Goal: Check status: Check status

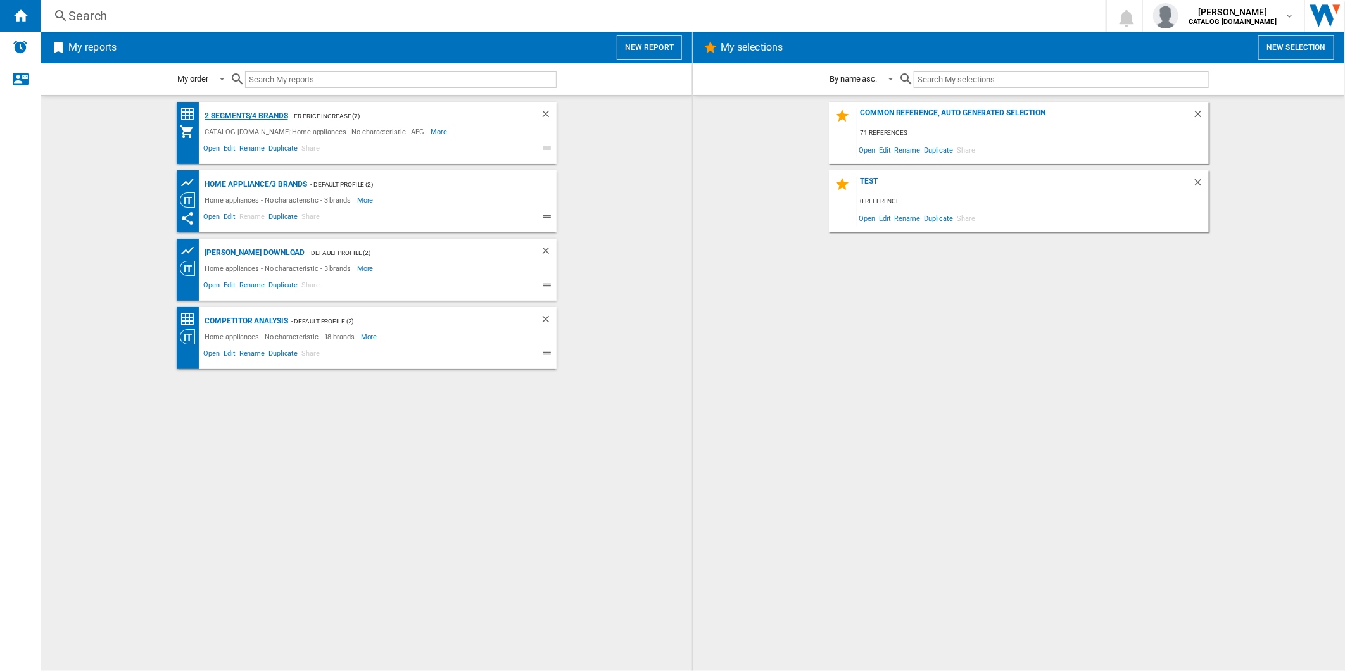
click at [262, 115] on div "2 segments/4 brands" at bounding box center [245, 116] width 86 height 16
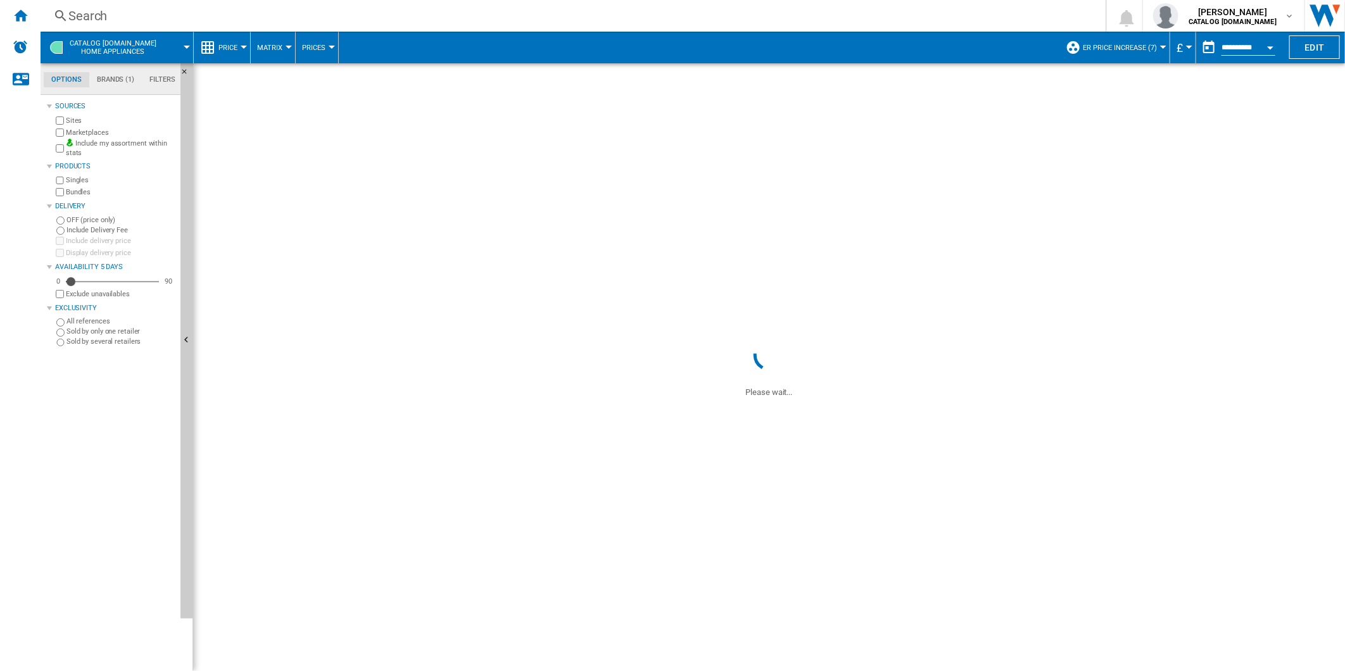
click at [1096, 47] on span "ER Price Increase (7)" at bounding box center [1120, 48] width 74 height 8
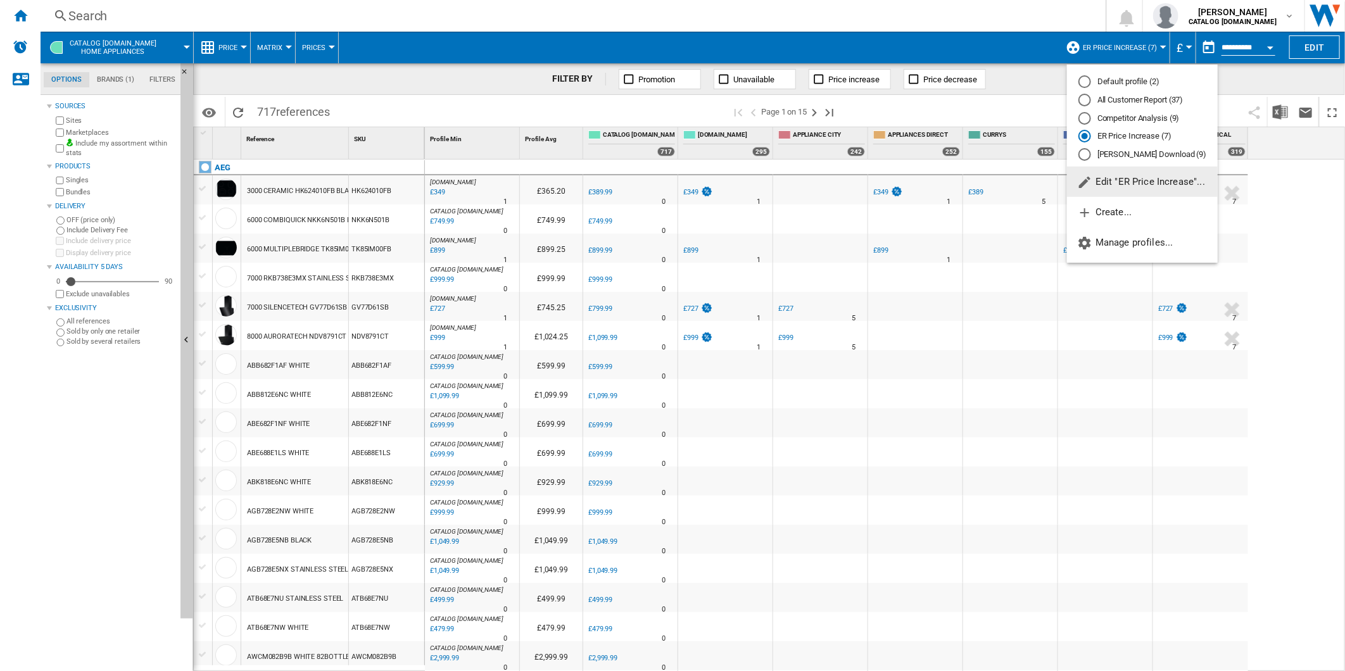
click at [1090, 101] on div "All Customer Report (37)" at bounding box center [1085, 100] width 13 height 13
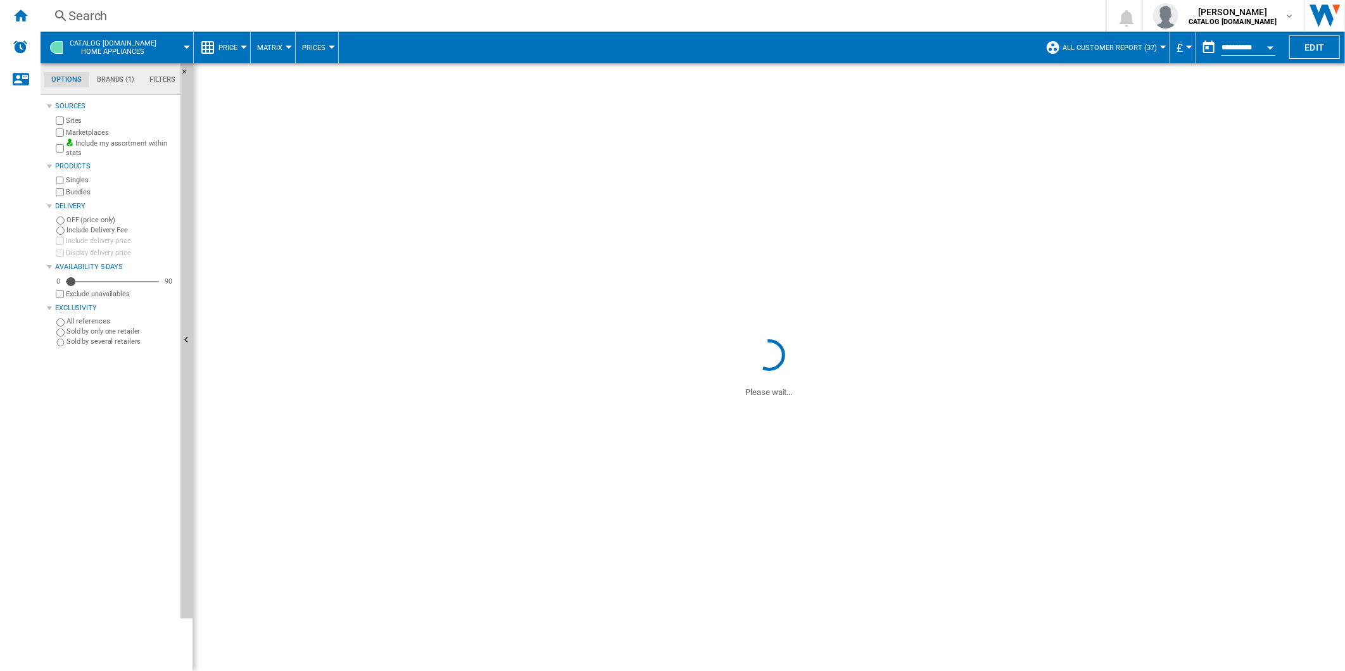
click at [593, 18] on div "Search" at bounding box center [570, 16] width 1005 height 18
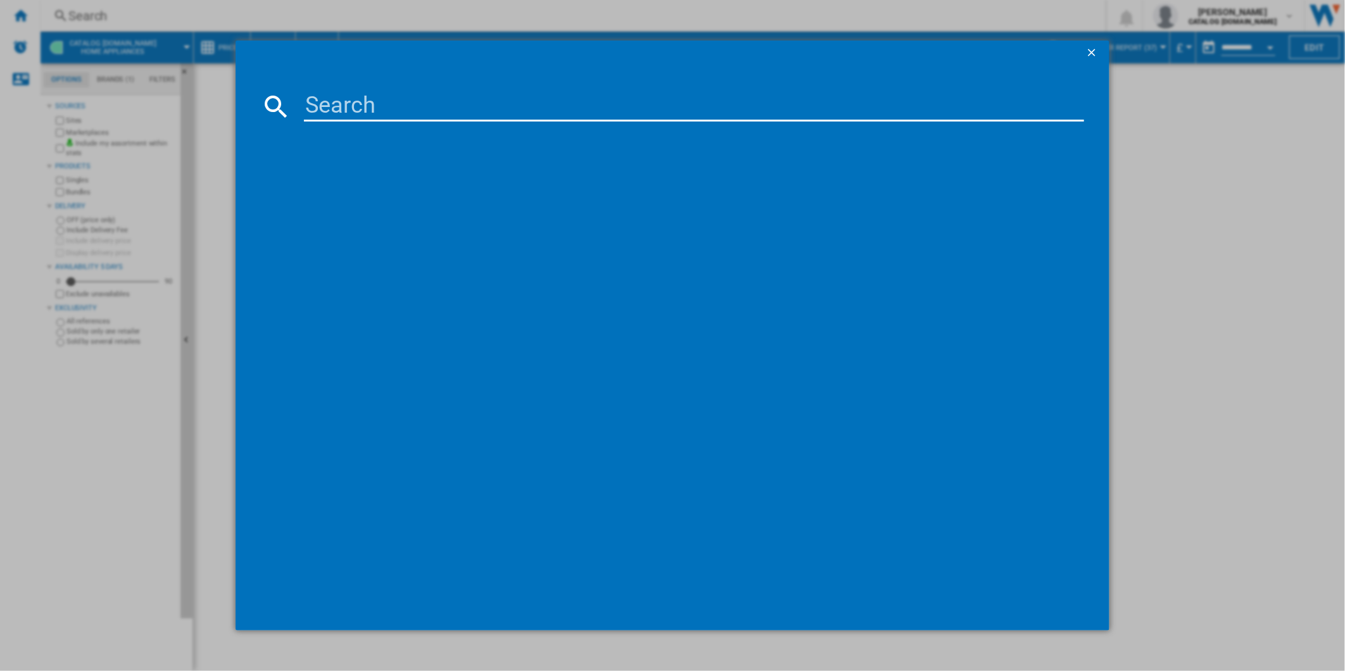
click at [473, 105] on input at bounding box center [694, 106] width 781 height 30
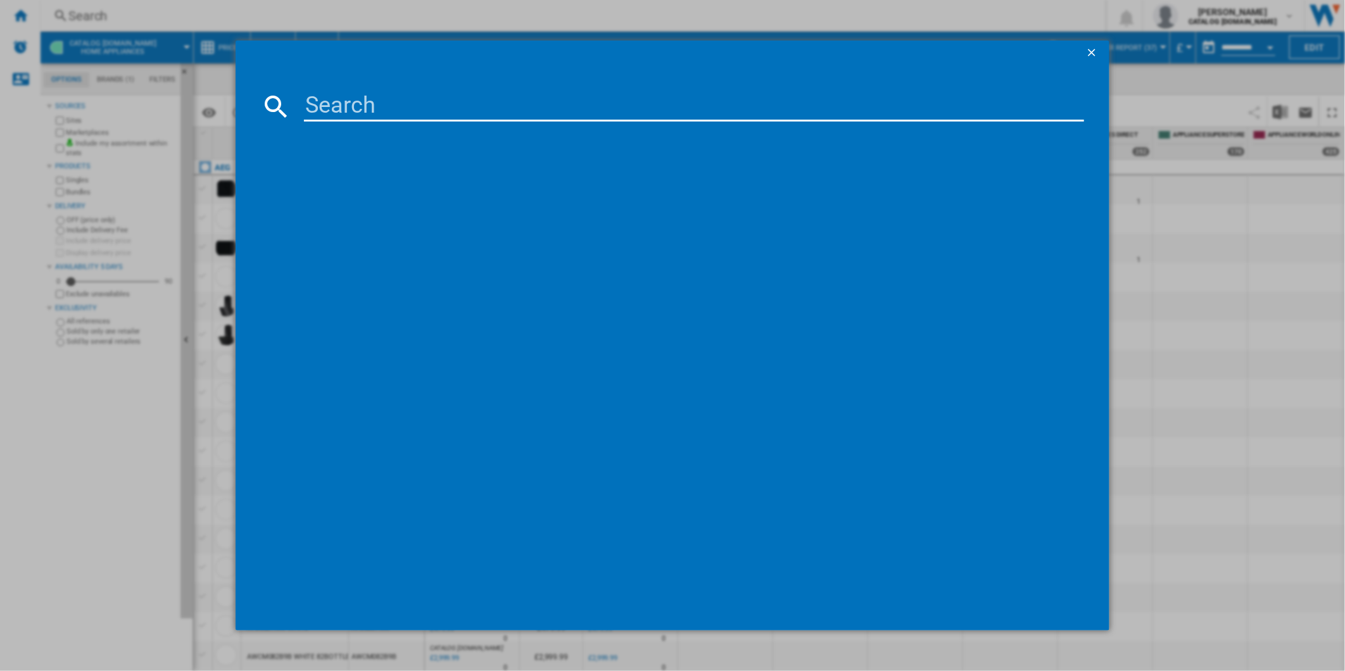
paste input "TR739G4B"
type input "TR739G4B"
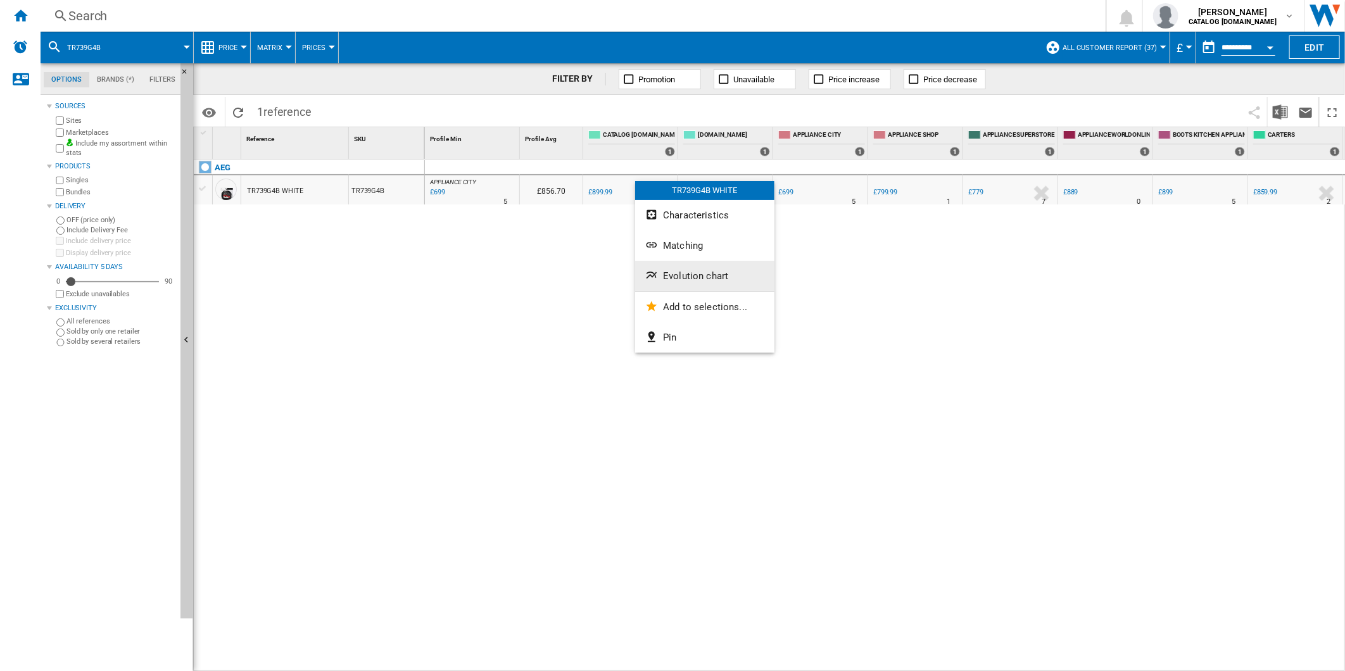
click at [710, 267] on button "Evolution chart" at bounding box center [704, 276] width 139 height 30
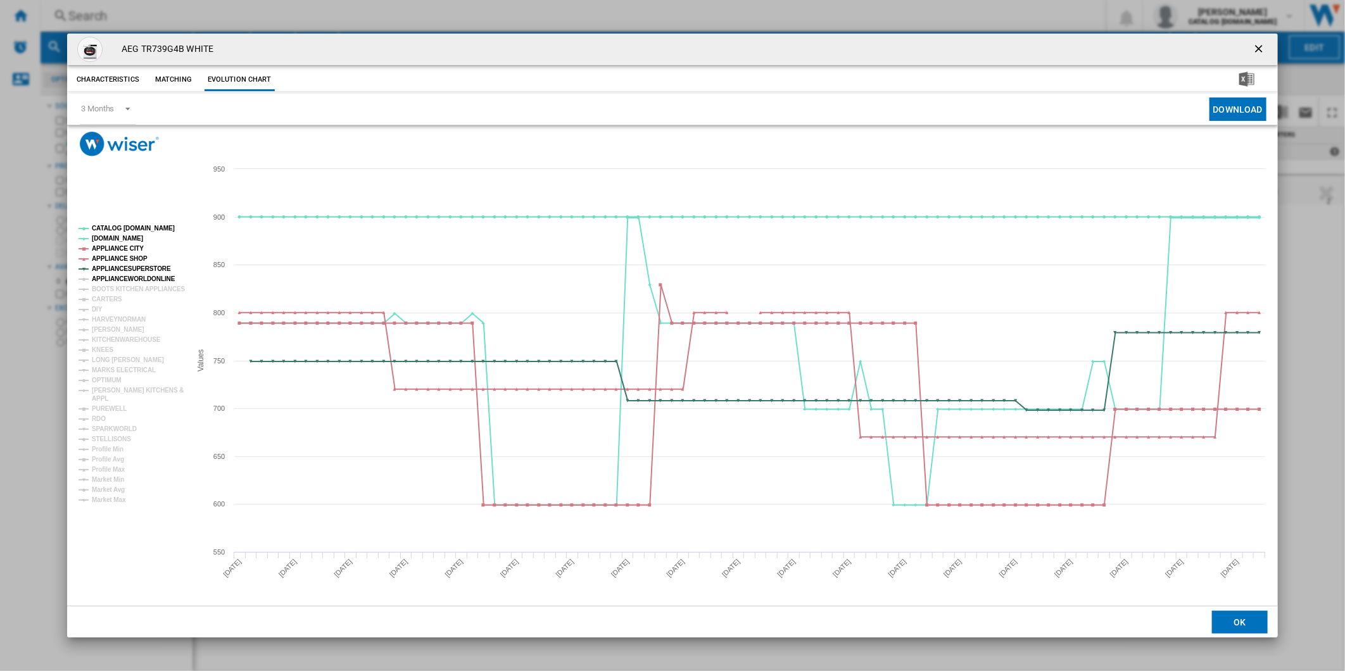
click at [125, 281] on tspan "APPLIANCEWORLDONLINE" at bounding box center [134, 279] width 84 height 7
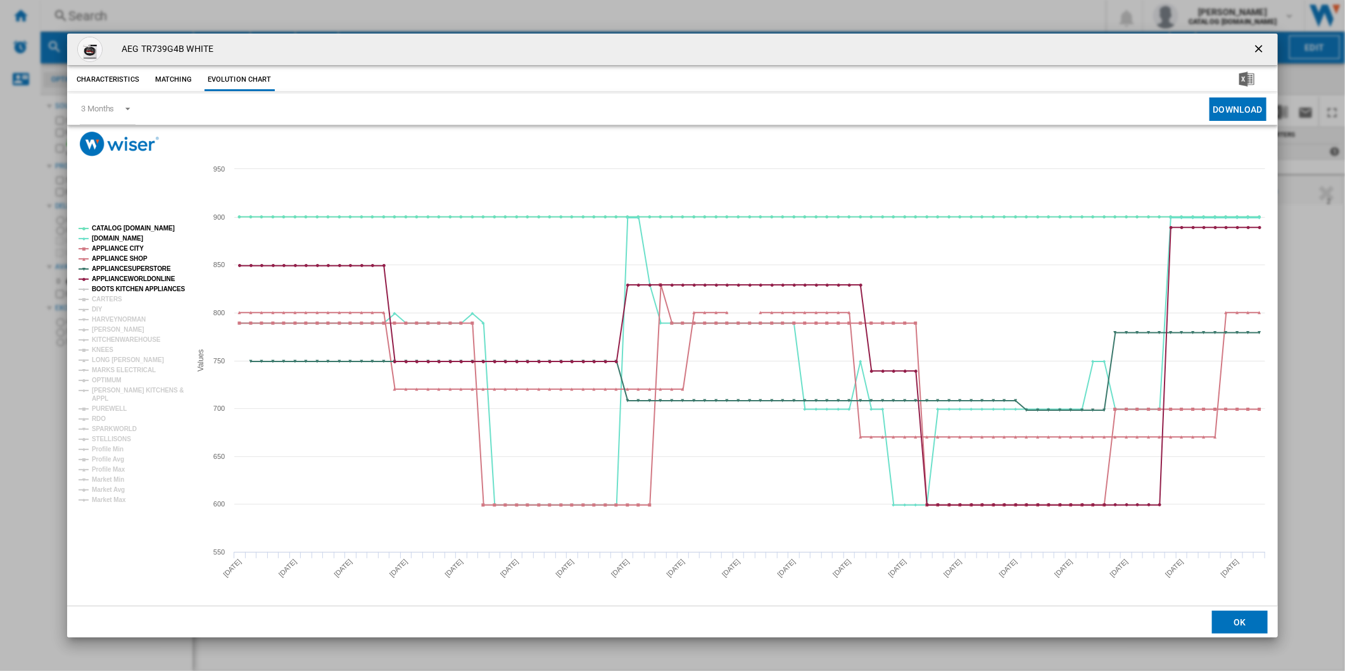
click at [125, 289] on tspan "BOOTS KITCHEN APPLIANCES" at bounding box center [139, 289] width 94 height 7
click at [110, 300] on tspan "CARTERS" at bounding box center [107, 299] width 30 height 7
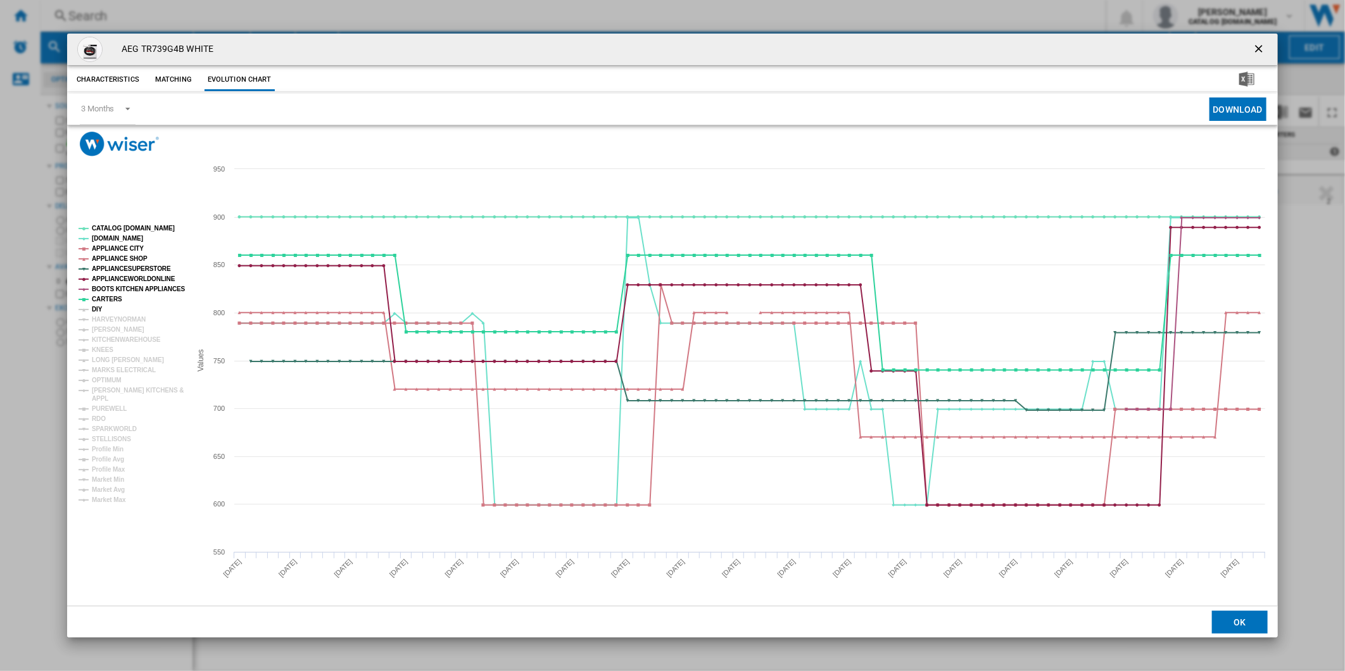
click at [96, 311] on tspan "DIY" at bounding box center [97, 309] width 11 height 7
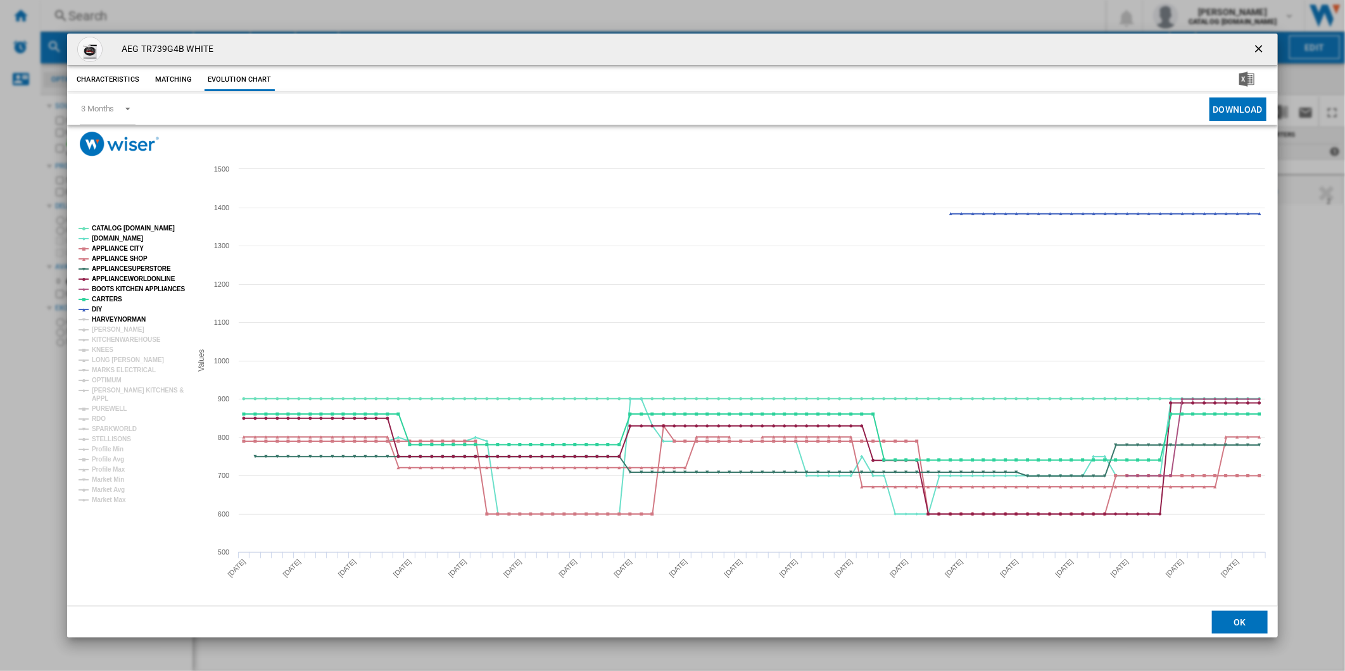
click at [117, 321] on tspan "HARVEYNORMAN" at bounding box center [119, 319] width 54 height 7
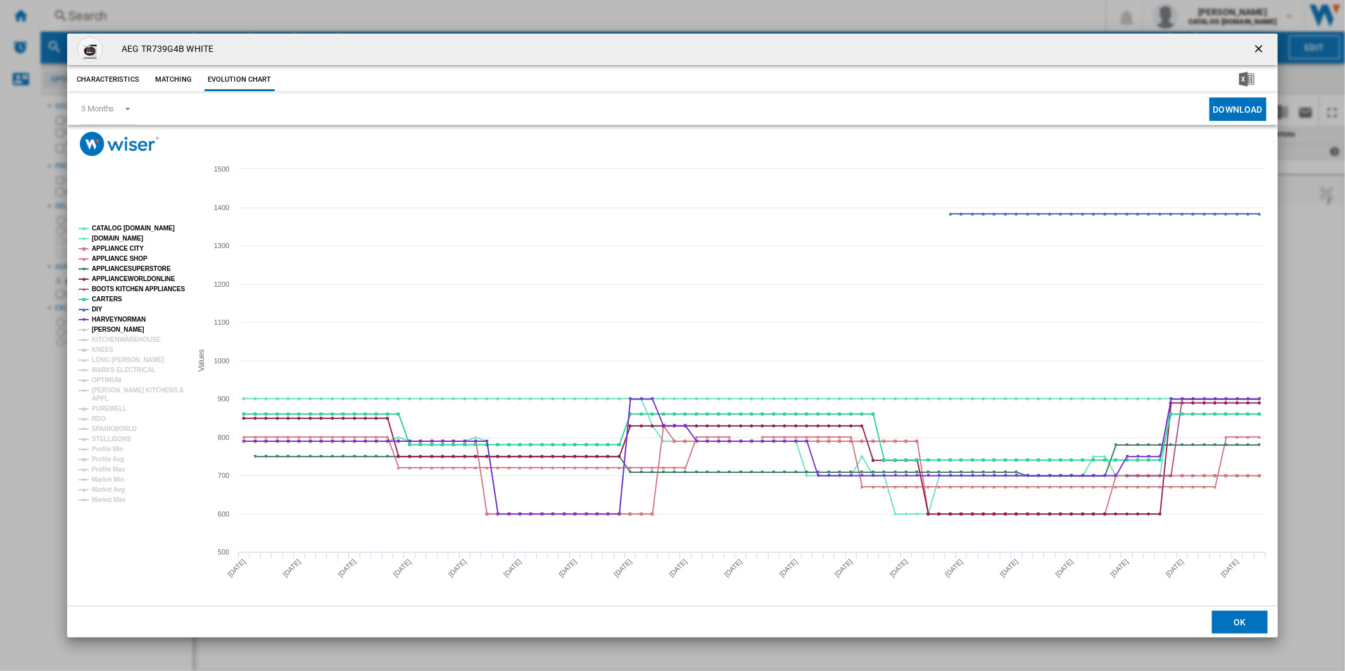
click at [111, 330] on tspan "[PERSON_NAME]" at bounding box center [118, 329] width 53 height 7
click at [115, 338] on tspan "KITCHENWAREHOUSE" at bounding box center [126, 339] width 69 height 7
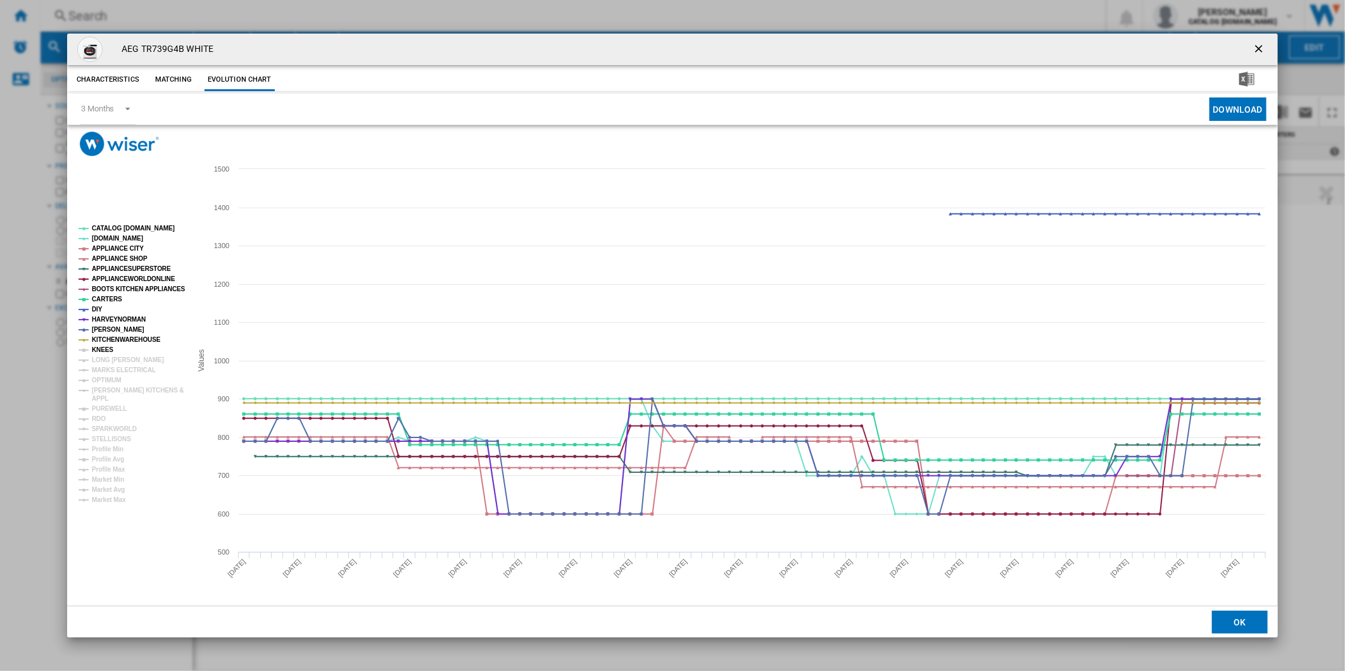
click at [108, 350] on tspan "KNEES" at bounding box center [103, 349] width 22 height 7
click at [109, 359] on tspan "LONG [PERSON_NAME]" at bounding box center [128, 360] width 72 height 7
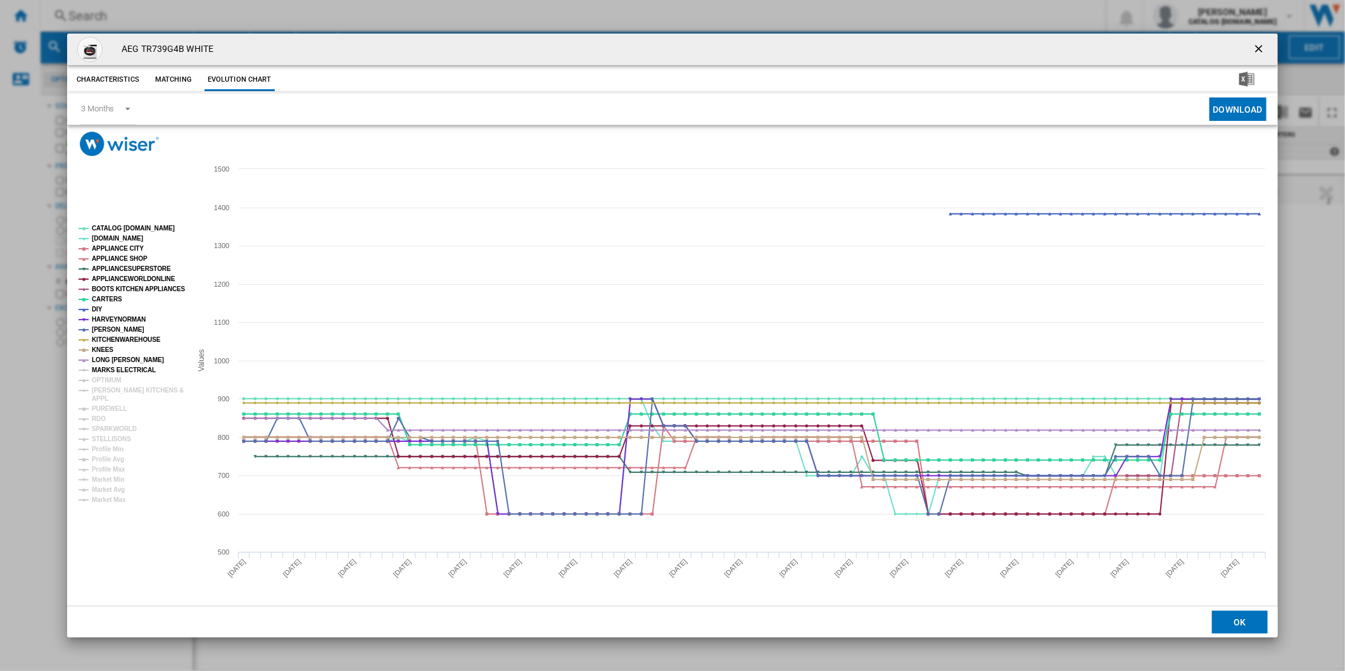
click at [111, 372] on tspan "MARKS ELECTRICAL" at bounding box center [124, 370] width 64 height 7
click at [106, 384] on tspan "OPTIMUM" at bounding box center [107, 380] width 30 height 7
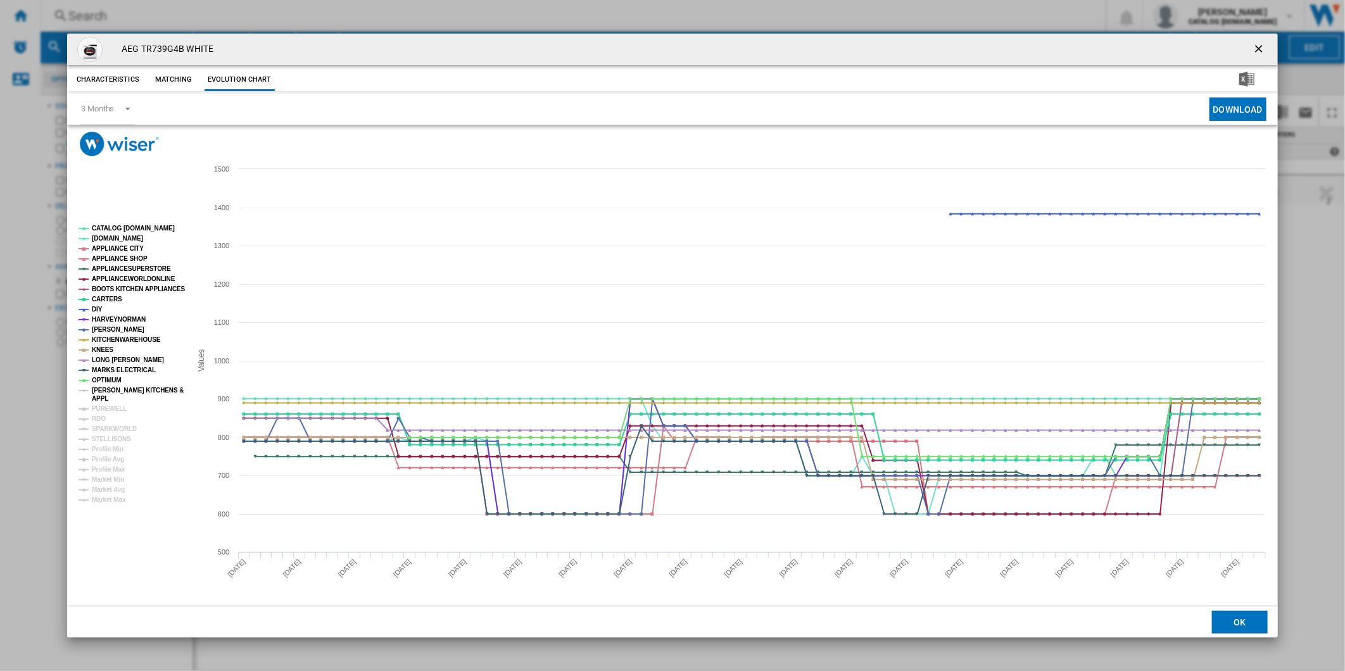
click at [106, 393] on tspan "[PERSON_NAME] KITCHENS &" at bounding box center [138, 390] width 92 height 7
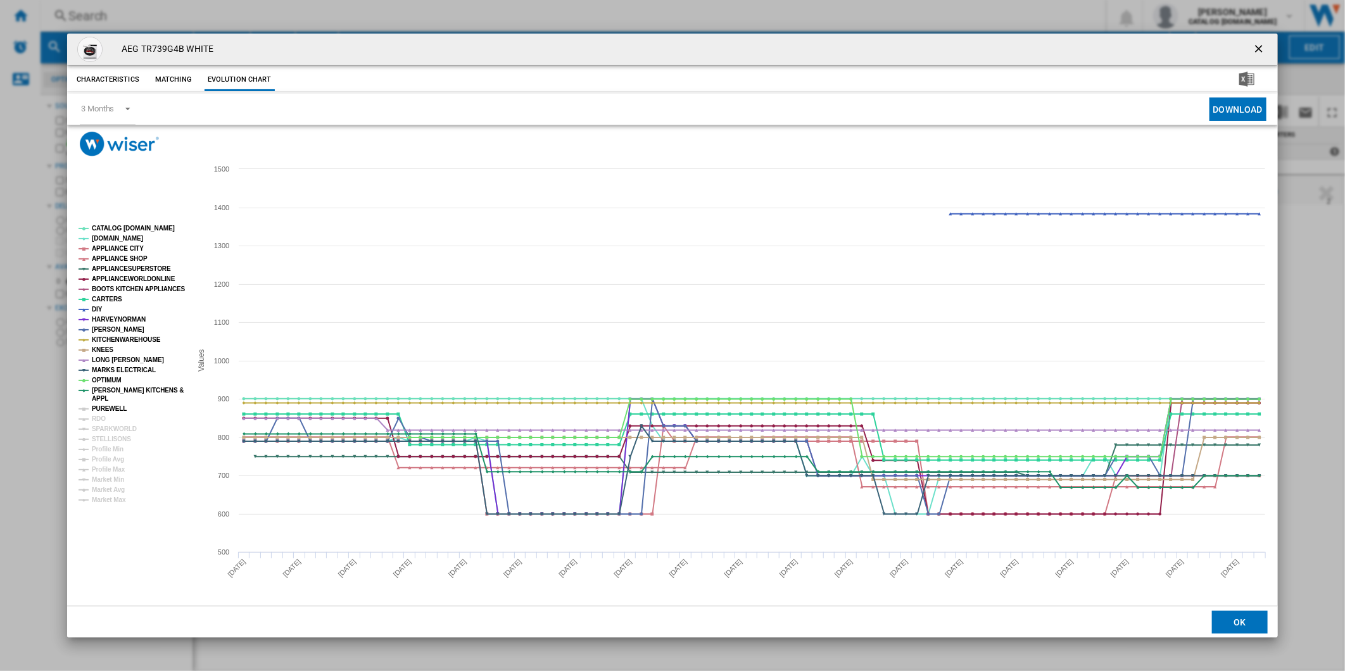
click at [103, 412] on tspan "PUREWELL" at bounding box center [109, 408] width 35 height 7
click at [99, 422] on tspan "RDO" at bounding box center [99, 419] width 14 height 7
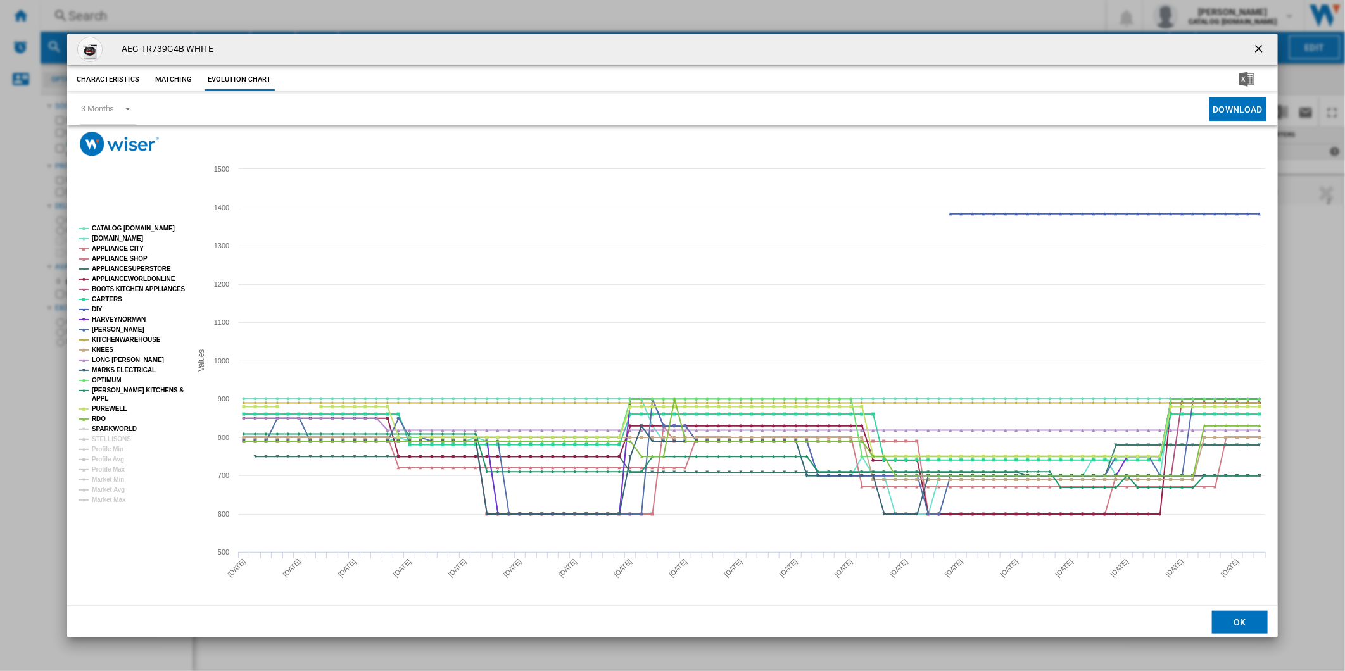
click at [102, 435] on g "CATALOG [DOMAIN_NAME] [DOMAIN_NAME] APPLIANCE CITY APPLIANCE SHOP APPLIANCESUPE…" at bounding box center [132, 364] width 107 height 279
click at [103, 441] on tspan "STELLISONS" at bounding box center [111, 439] width 39 height 7
click at [118, 433] on tspan "SPARKWORLD" at bounding box center [114, 429] width 45 height 7
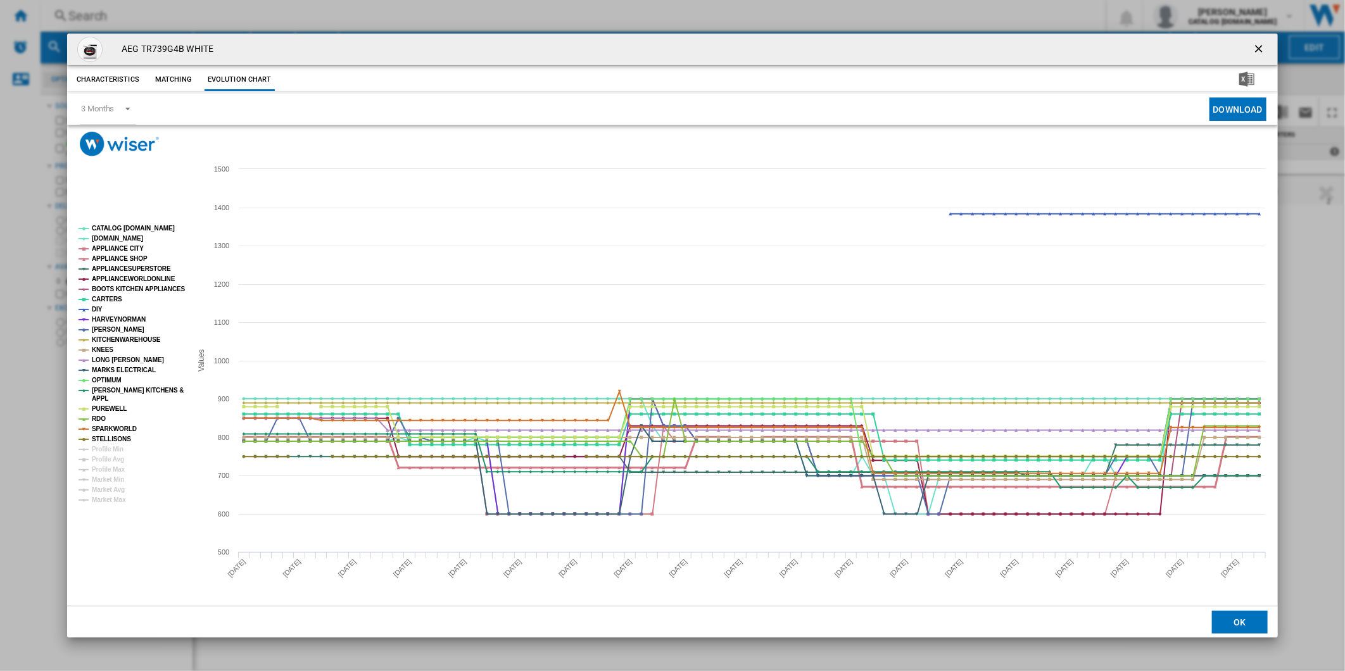
click at [134, 258] on tspan "APPLIANCE SHOP" at bounding box center [120, 258] width 56 height 7
click at [137, 269] on tspan "APPLIANCESUPERSTORE" at bounding box center [131, 268] width 79 height 7
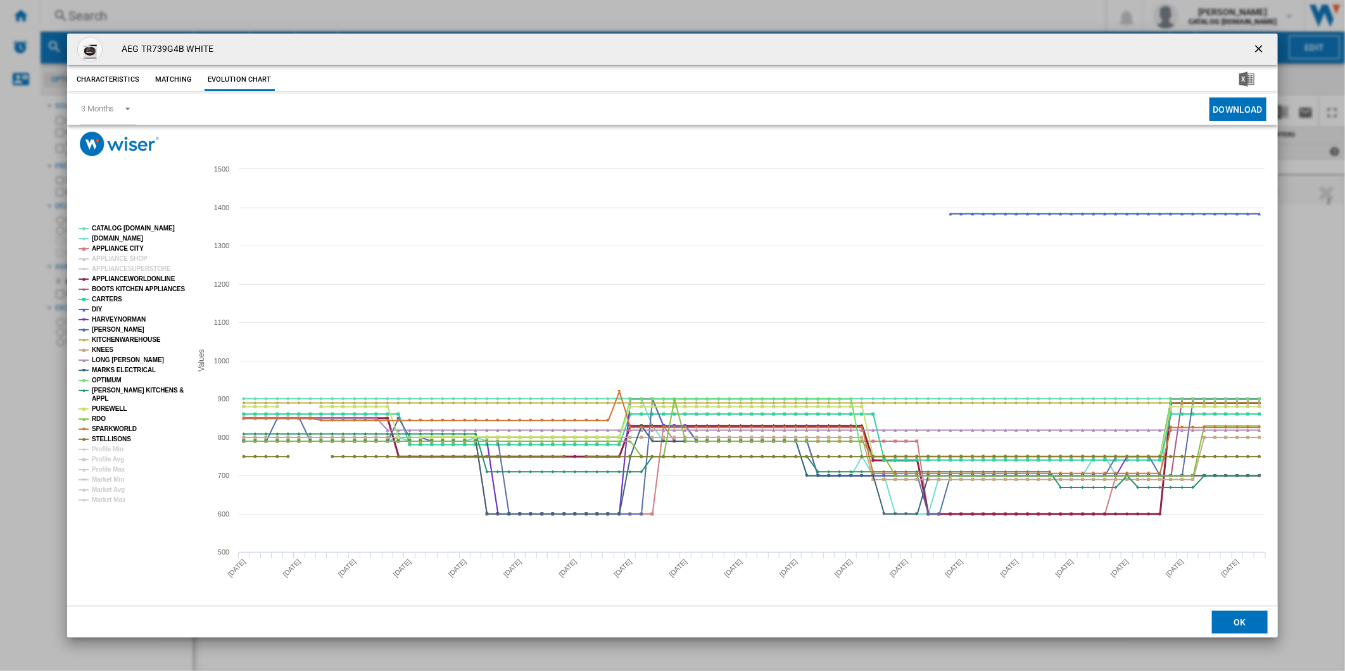
click at [136, 277] on tspan "APPLIANCEWORLDONLINE" at bounding box center [134, 279] width 84 height 7
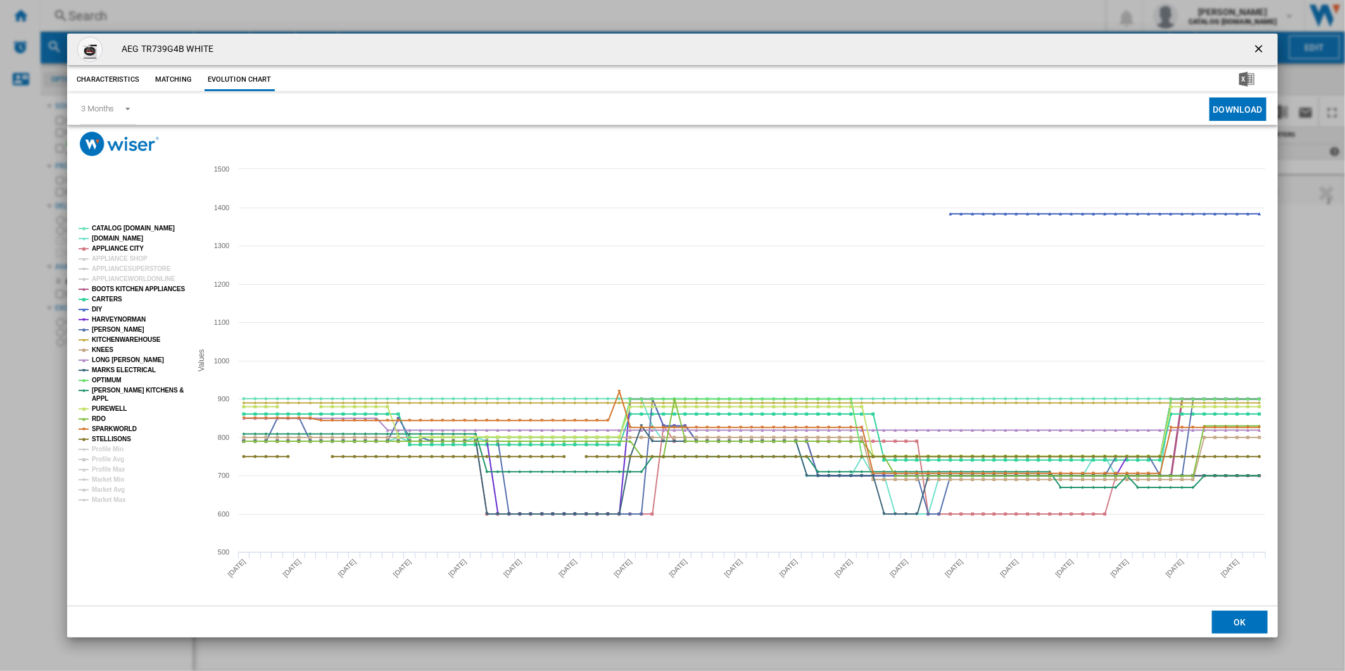
click at [129, 289] on tspan "BOOTS KITCHEN APPLIANCES" at bounding box center [139, 289] width 94 height 7
click at [110, 301] on tspan "CARTERS" at bounding box center [107, 299] width 30 height 7
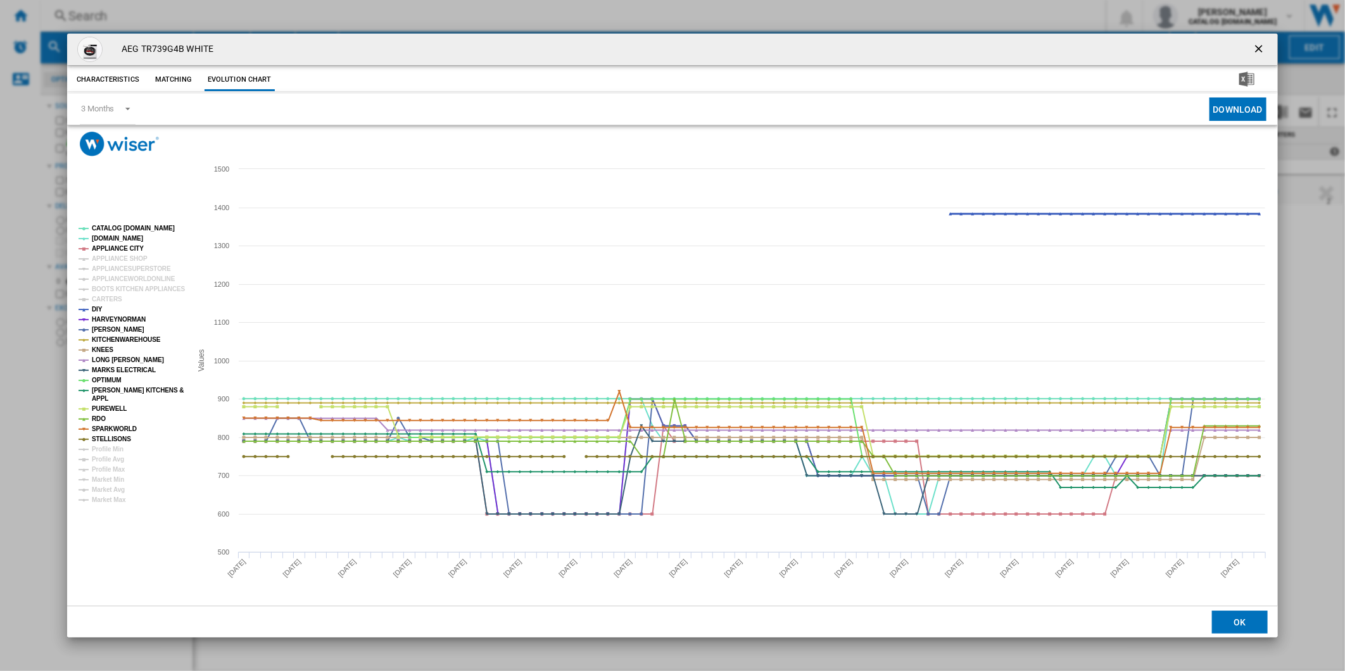
click at [96, 308] on tspan "DIY" at bounding box center [97, 309] width 11 height 7
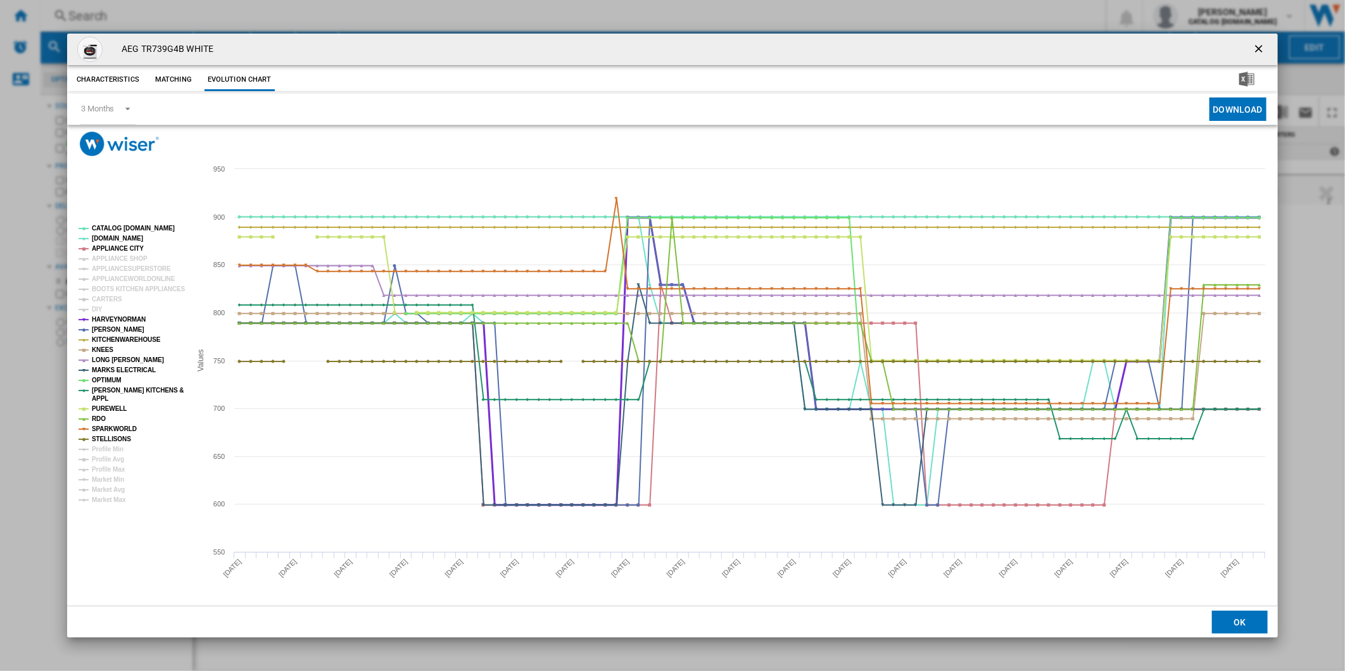
click at [110, 320] on tspan "HARVEYNORMAN" at bounding box center [119, 319] width 54 height 7
drag, startPoint x: 117, startPoint y: 337, endPoint x: 116, endPoint y: 345, distance: 7.6
click at [117, 338] on tspan "KITCHENWAREHOUSE" at bounding box center [126, 339] width 69 height 7
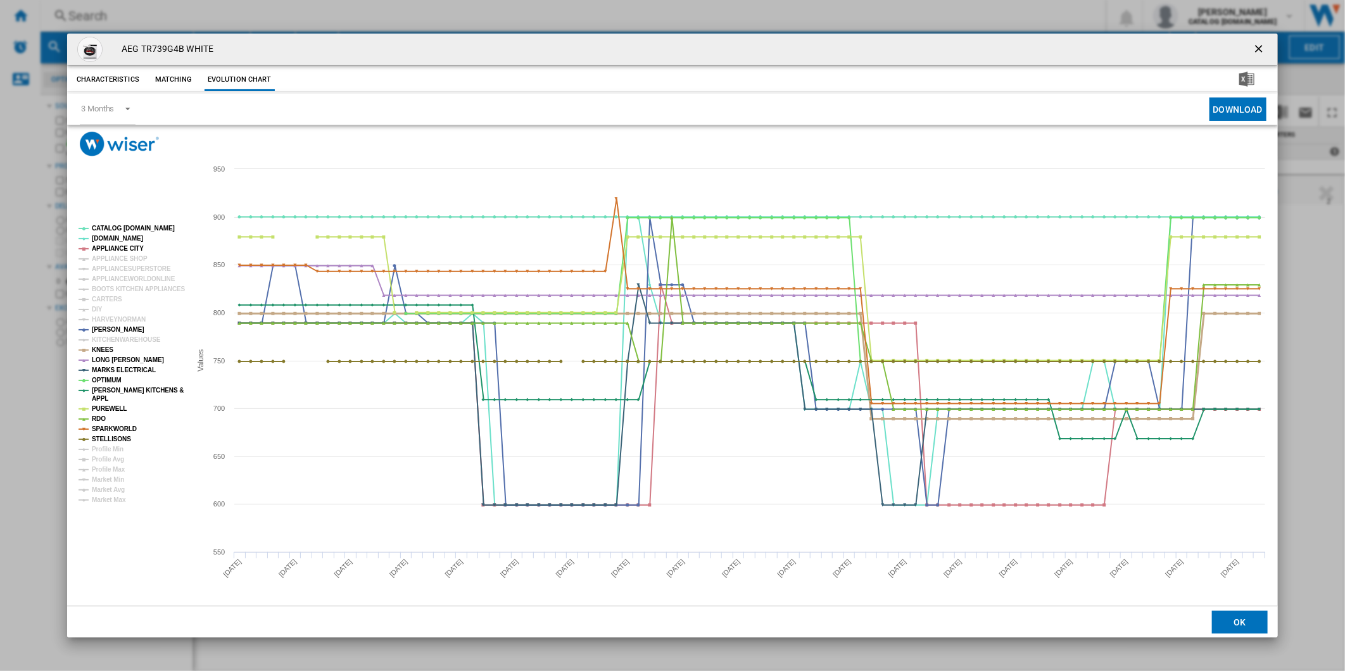
click at [105, 352] on tspan "KNEES" at bounding box center [103, 349] width 22 height 7
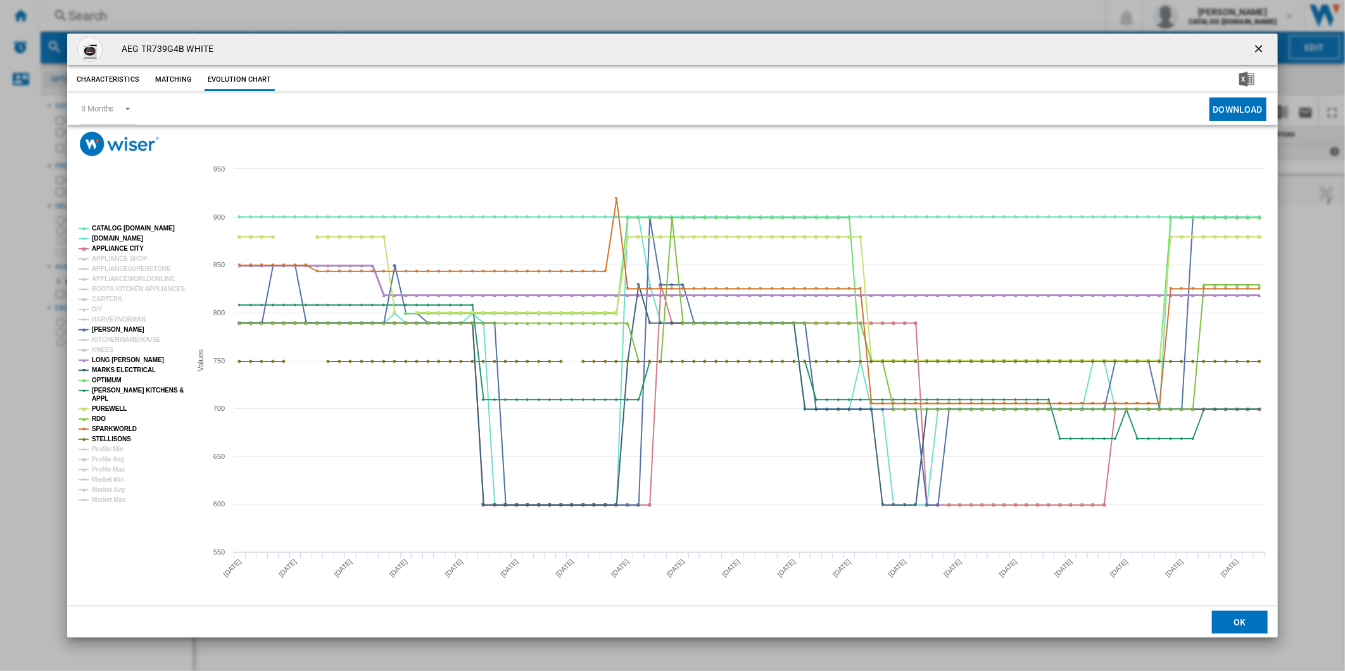
click at [110, 362] on tspan "LONG [PERSON_NAME]" at bounding box center [128, 360] width 72 height 7
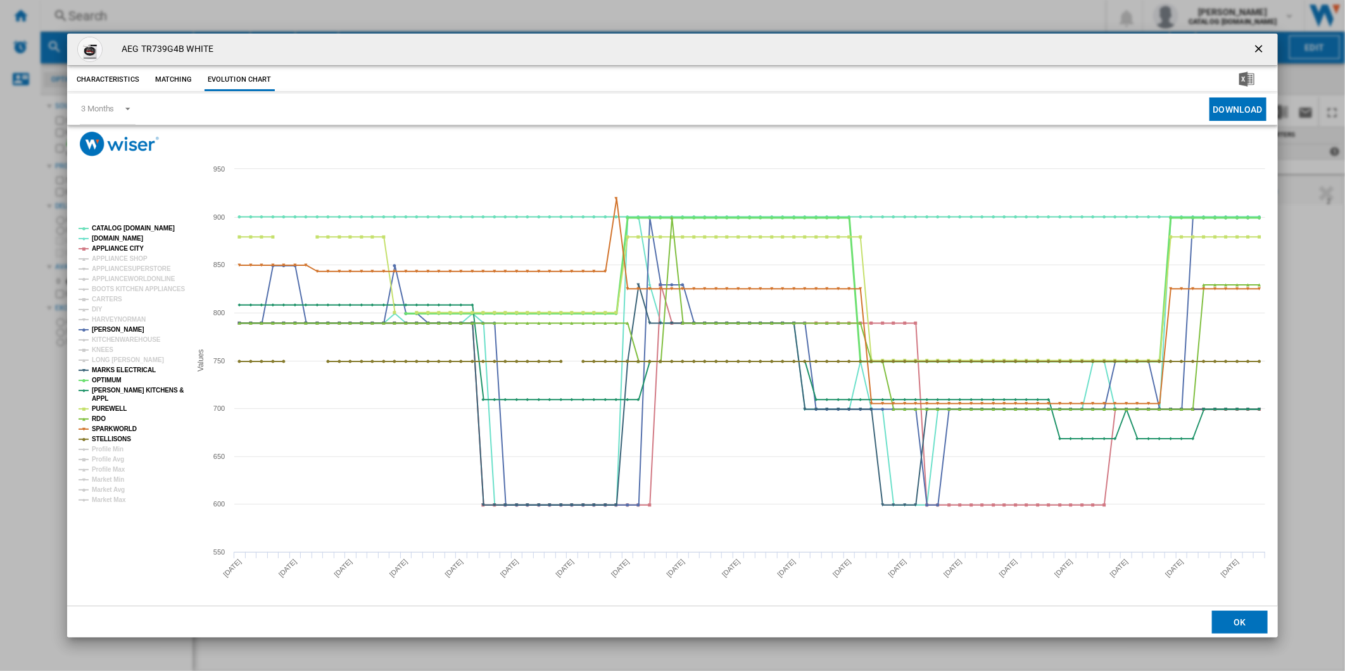
click at [112, 382] on tspan "OPTIMUM" at bounding box center [107, 380] width 30 height 7
click at [115, 393] on tspan "[PERSON_NAME] KITCHENS &" at bounding box center [138, 390] width 92 height 7
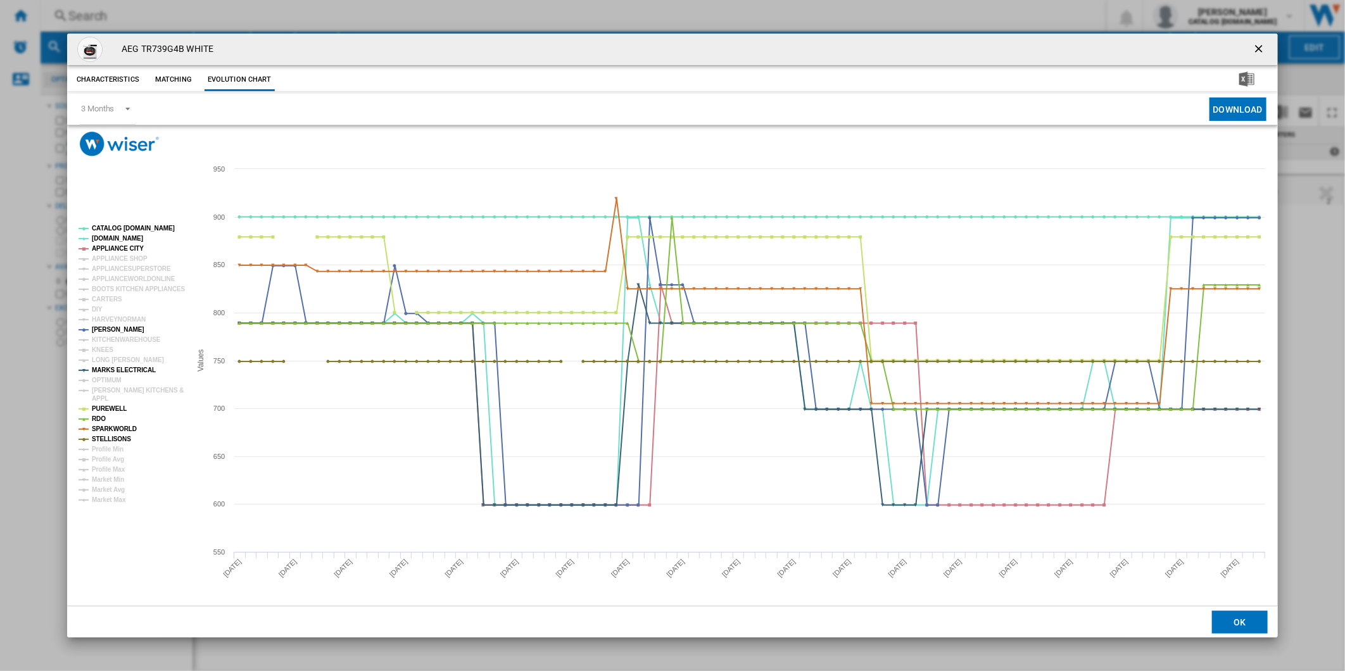
click at [106, 407] on tspan "PUREWELL" at bounding box center [109, 408] width 35 height 7
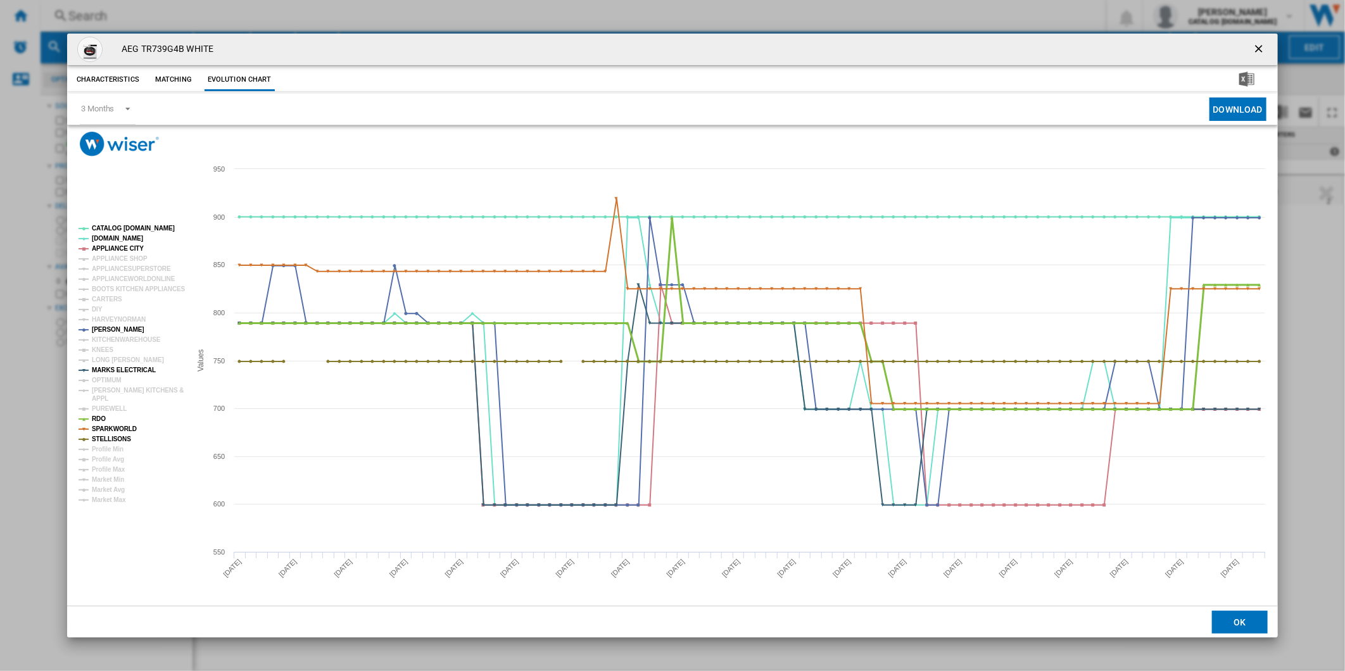
drag, startPoint x: 100, startPoint y: 416, endPoint x: 104, endPoint y: 431, distance: 15.7
click at [100, 419] on tspan "RDO" at bounding box center [99, 419] width 14 height 7
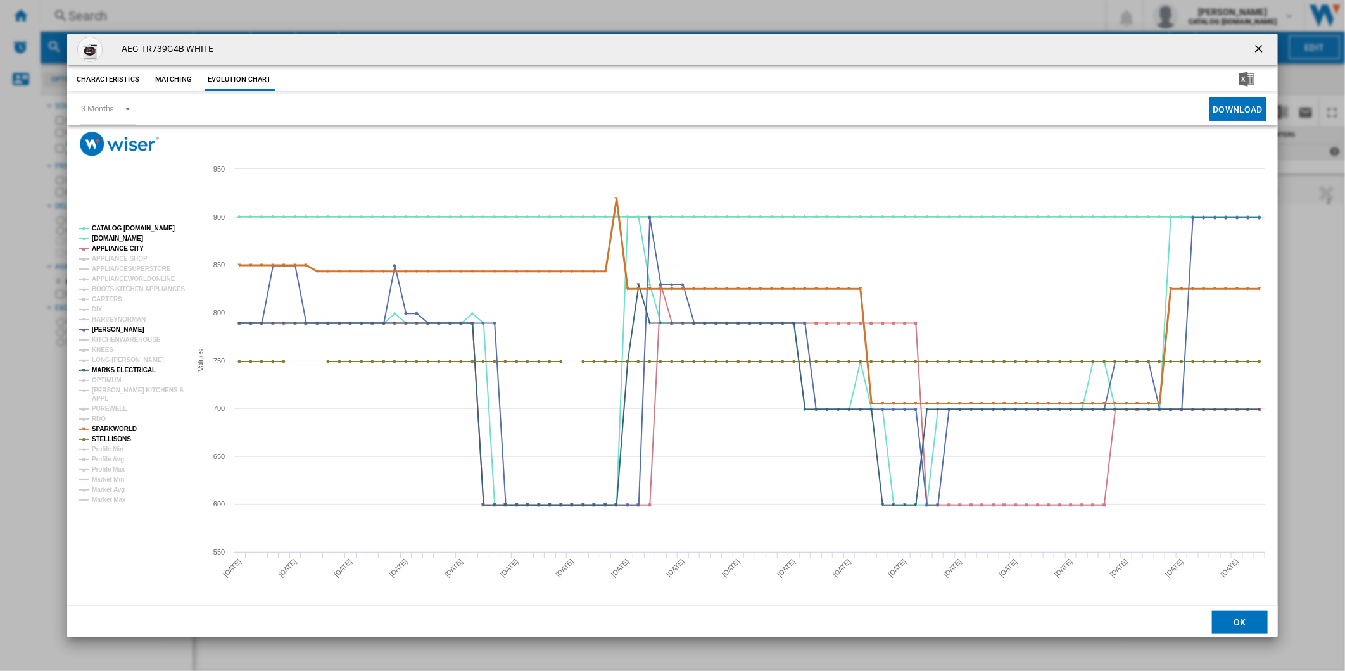
click at [105, 434] on g "CATALOG [DOMAIN_NAME] [DOMAIN_NAME] APPLIANCE CITY APPLIANCE SHOP APPLIANCESUPE…" at bounding box center [132, 364] width 107 height 279
click at [106, 437] on tspan "STELLISONS" at bounding box center [111, 439] width 39 height 7
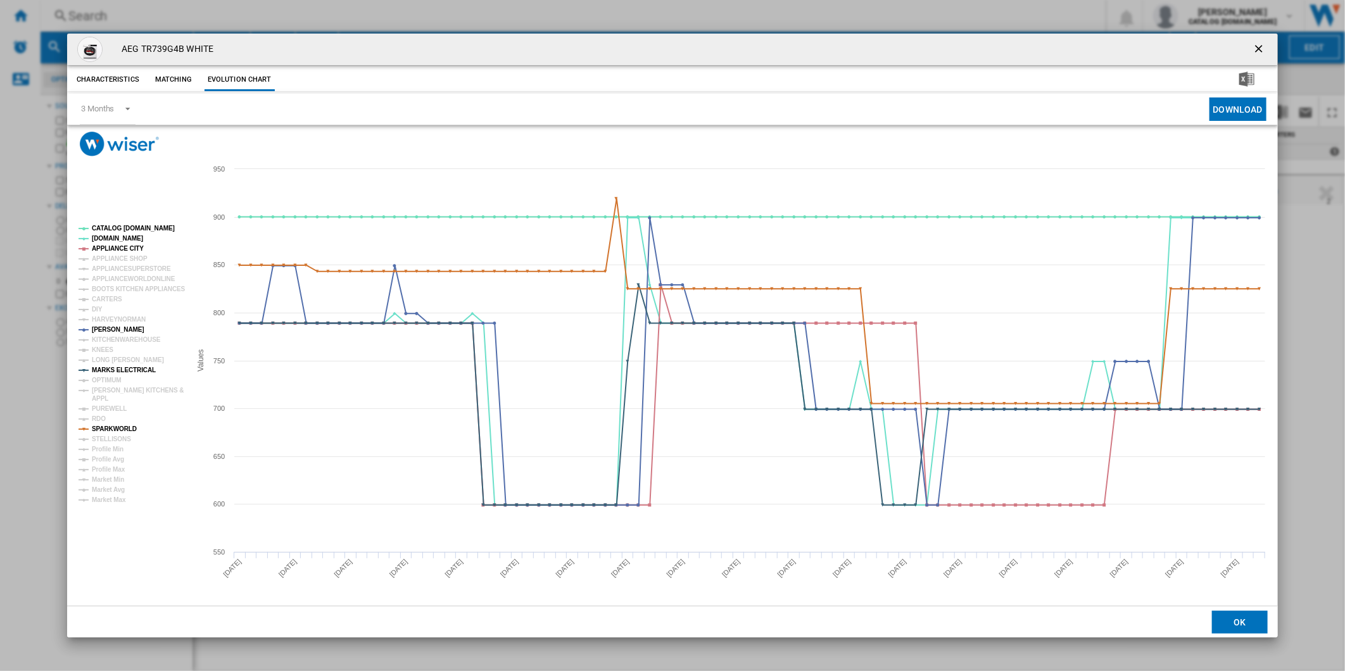
click at [112, 429] on tspan "SPARKWORLD" at bounding box center [114, 429] width 45 height 7
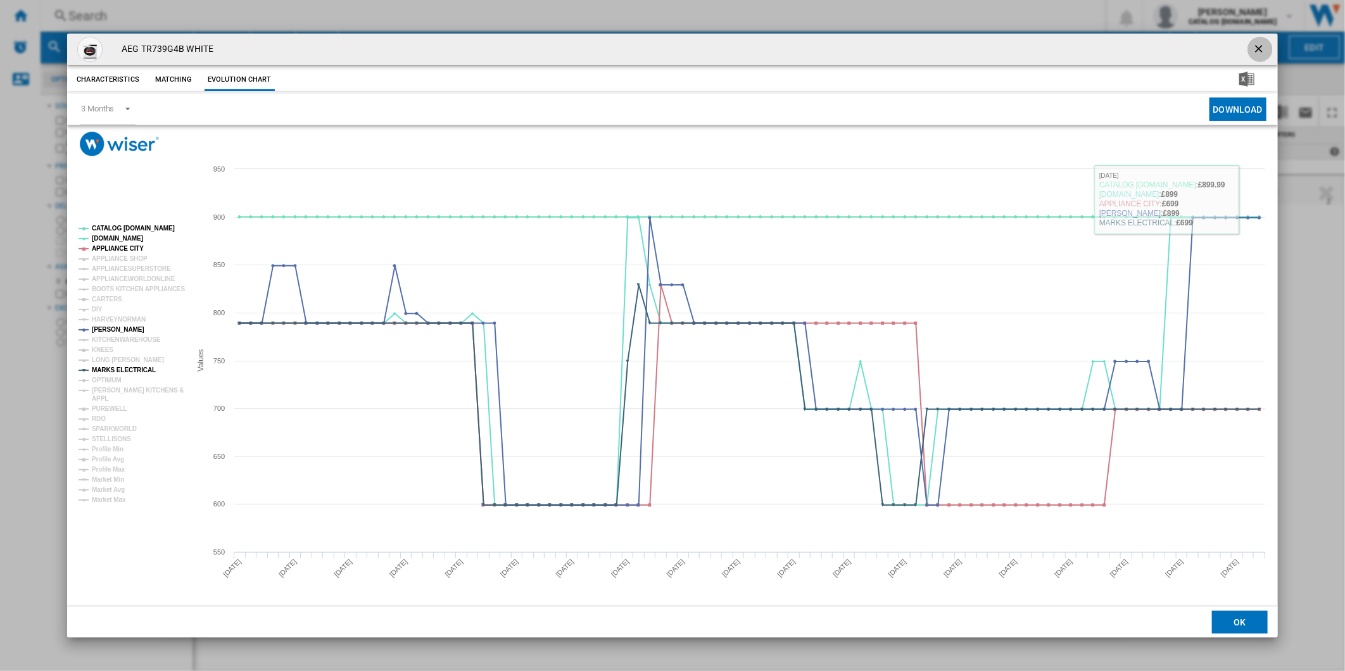
drag, startPoint x: 1257, startPoint y: 49, endPoint x: 1251, endPoint y: 53, distance: 7.7
click at [1257, 48] on ng-md-icon "getI18NText('BUTTONS.CLOSE_DIALOG')" at bounding box center [1260, 49] width 15 height 15
